Goal: Navigation & Orientation: Find specific page/section

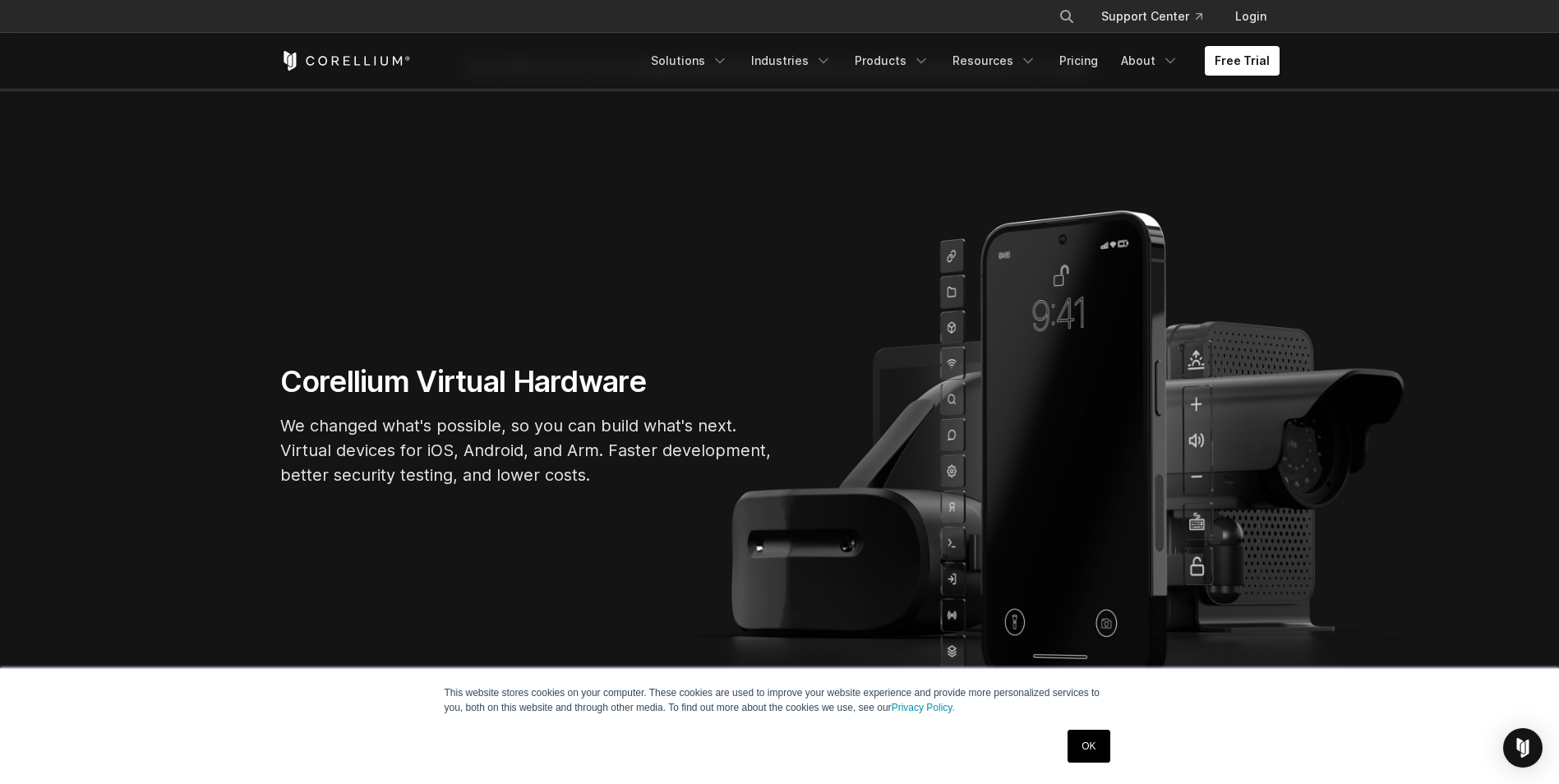
scroll to position [165, 0]
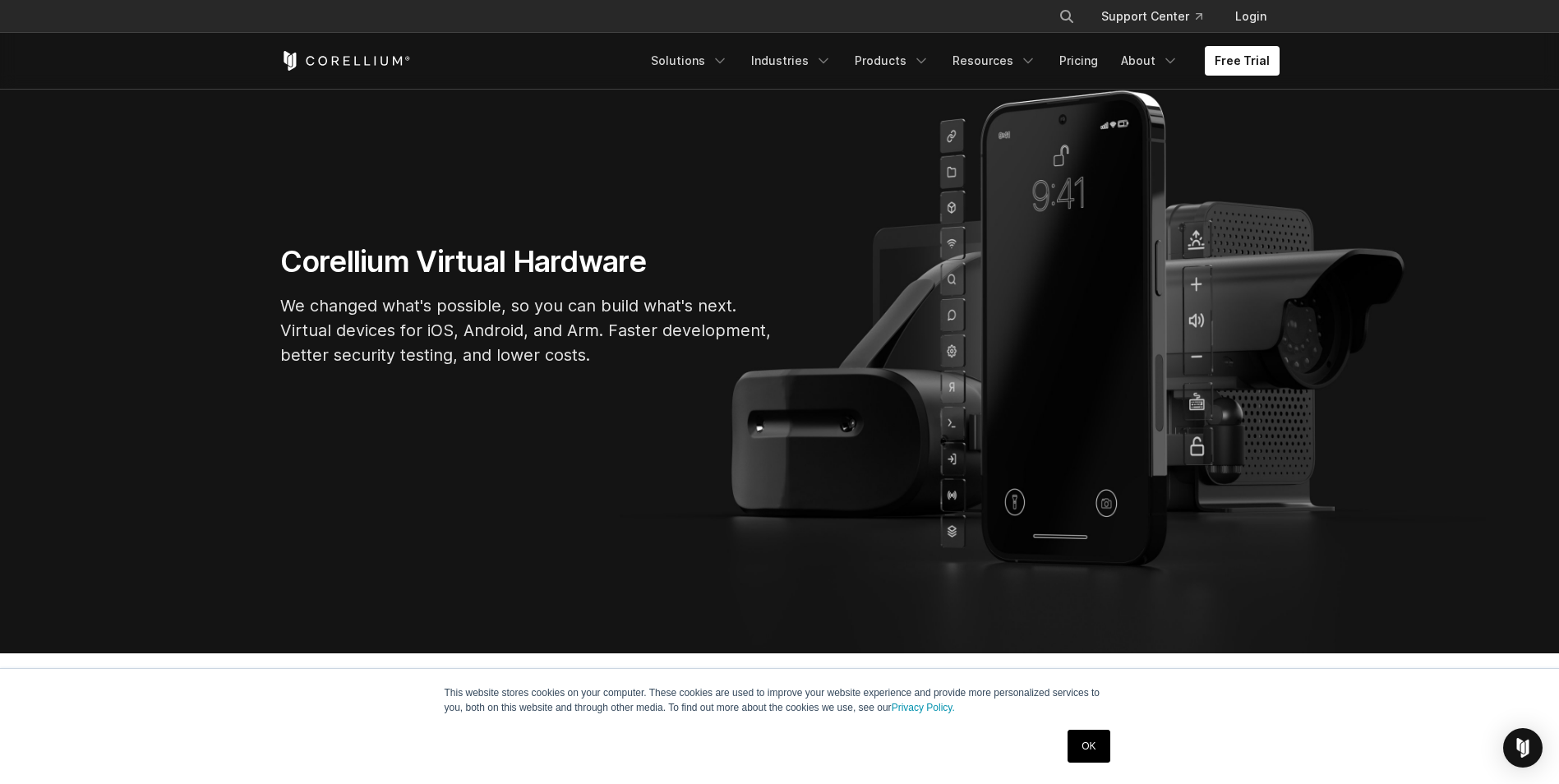
click at [1098, 748] on link "OK" at bounding box center [1088, 746] width 42 height 33
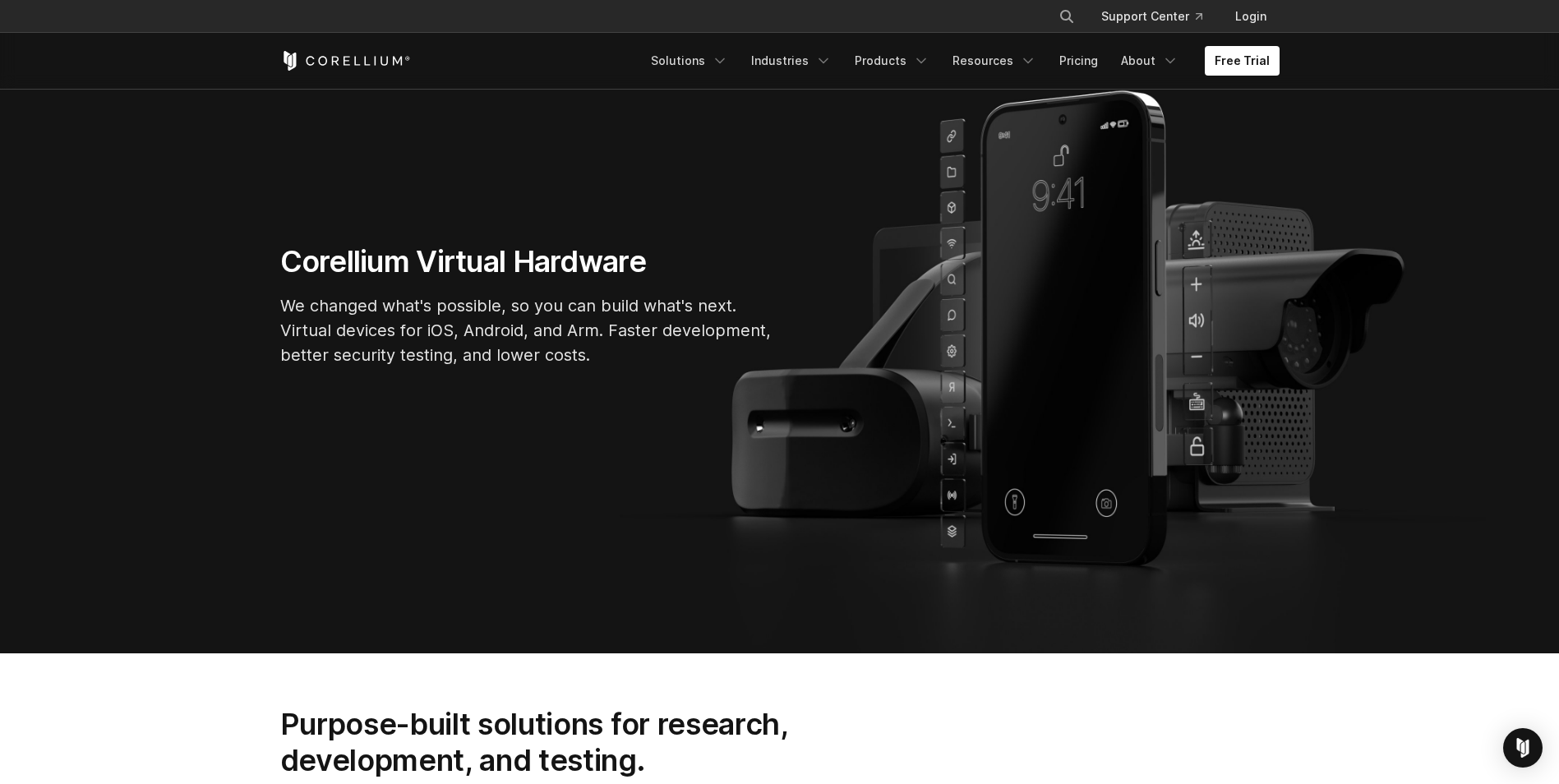
click at [1198, 310] on div "Corellium Virtual Hardware We changed what's possible, so you can build what's …" at bounding box center [780, 311] width 1032 height 137
click at [892, 59] on link "Products" at bounding box center [893, 60] width 95 height 30
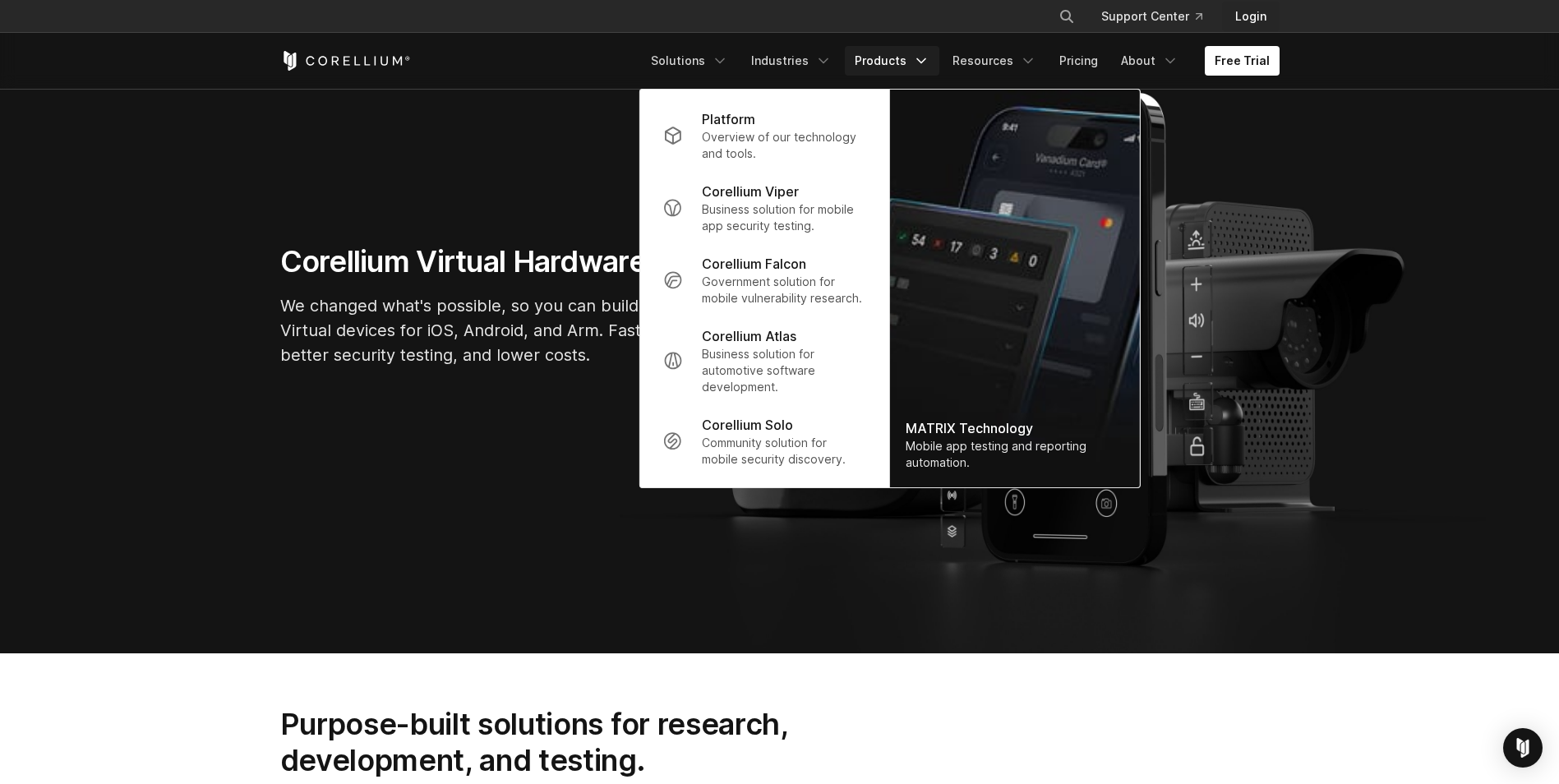
click at [1256, 19] on link "Login" at bounding box center [1251, 16] width 57 height 30
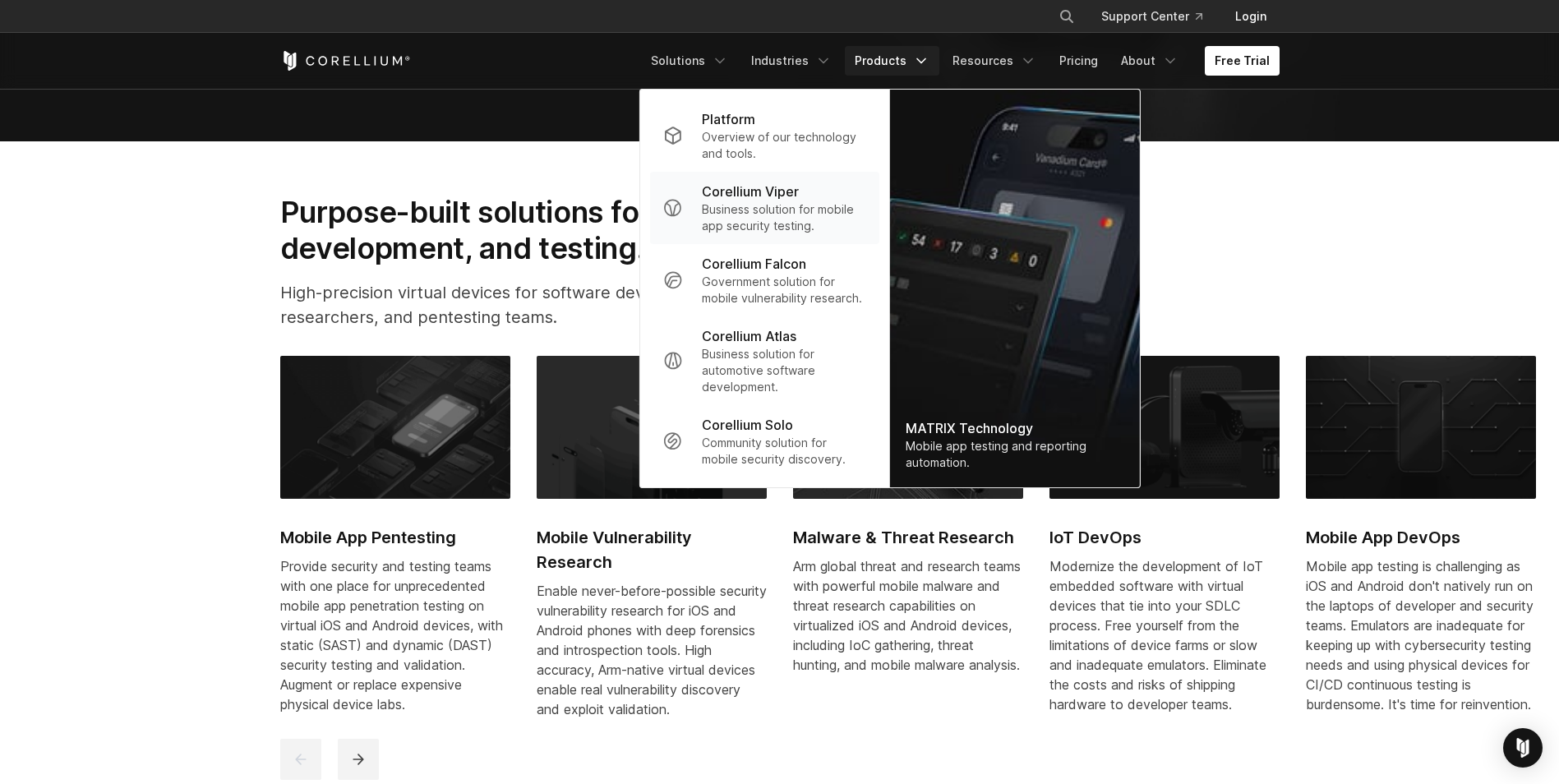
scroll to position [739, 0]
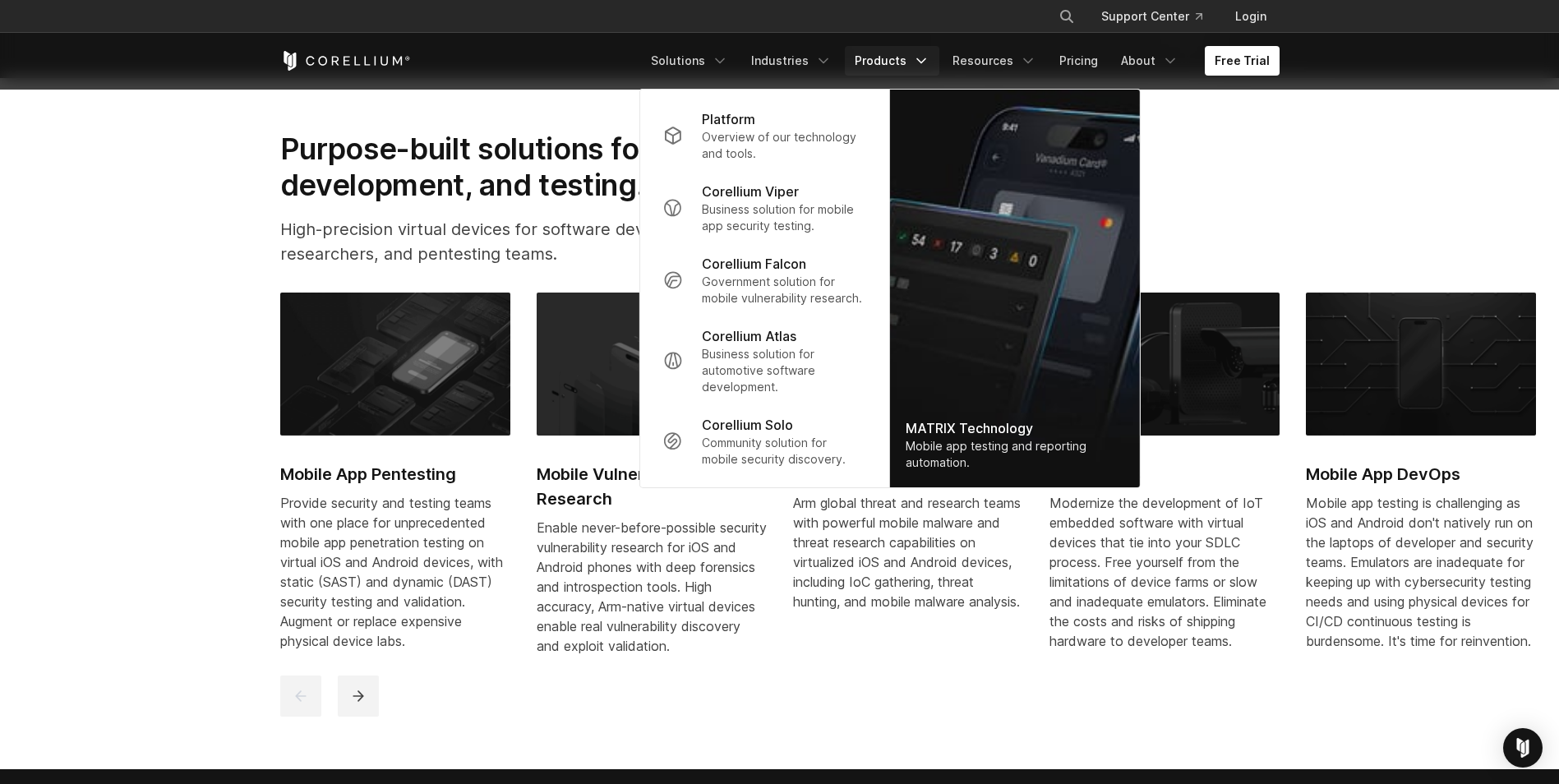
click at [567, 225] on p "High-precision virtual devices for software developers, security researchers, a…" at bounding box center [561, 241] width 561 height 49
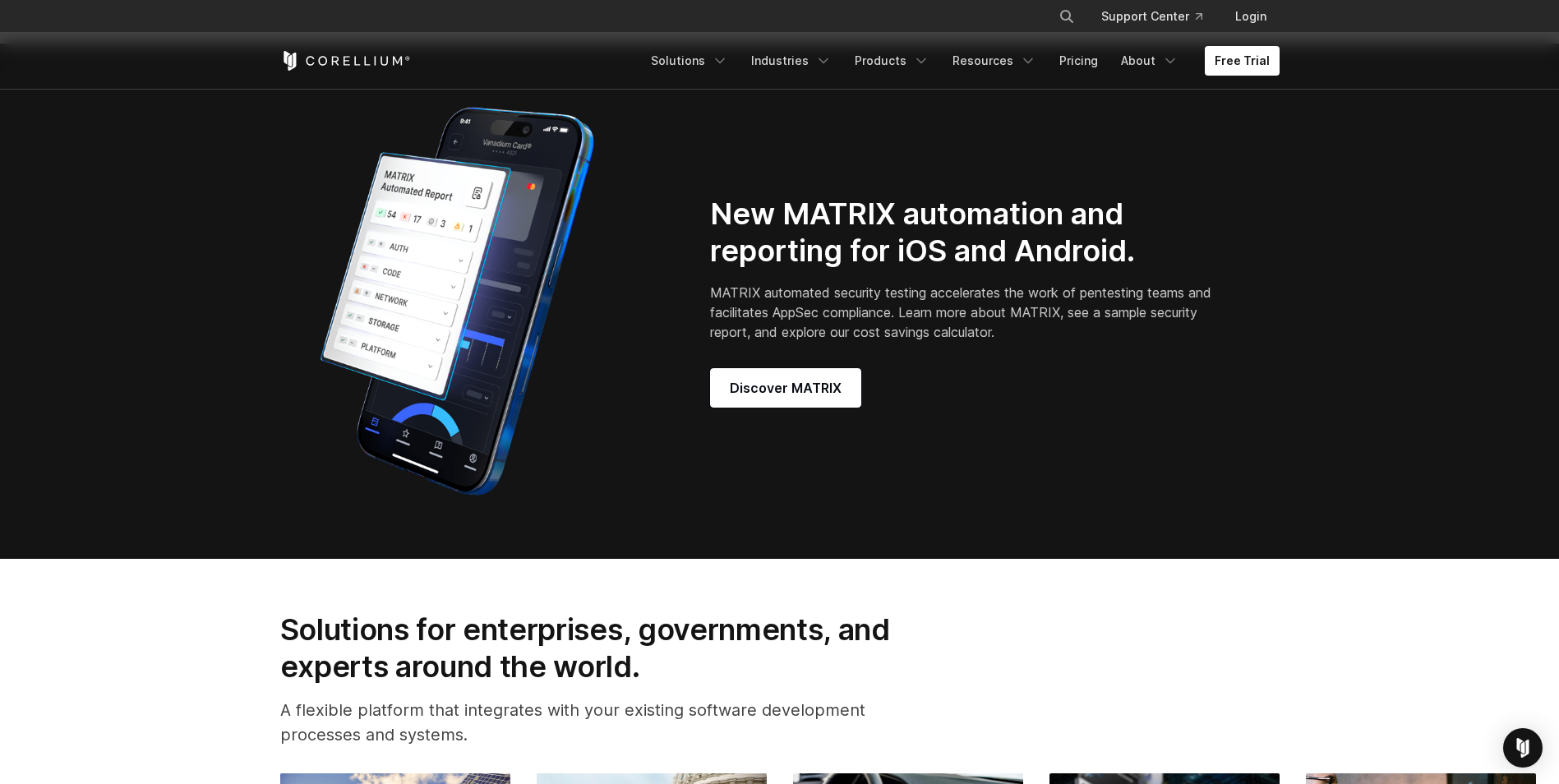
scroll to position [1442, 0]
